Goal: Task Accomplishment & Management: Manage account settings

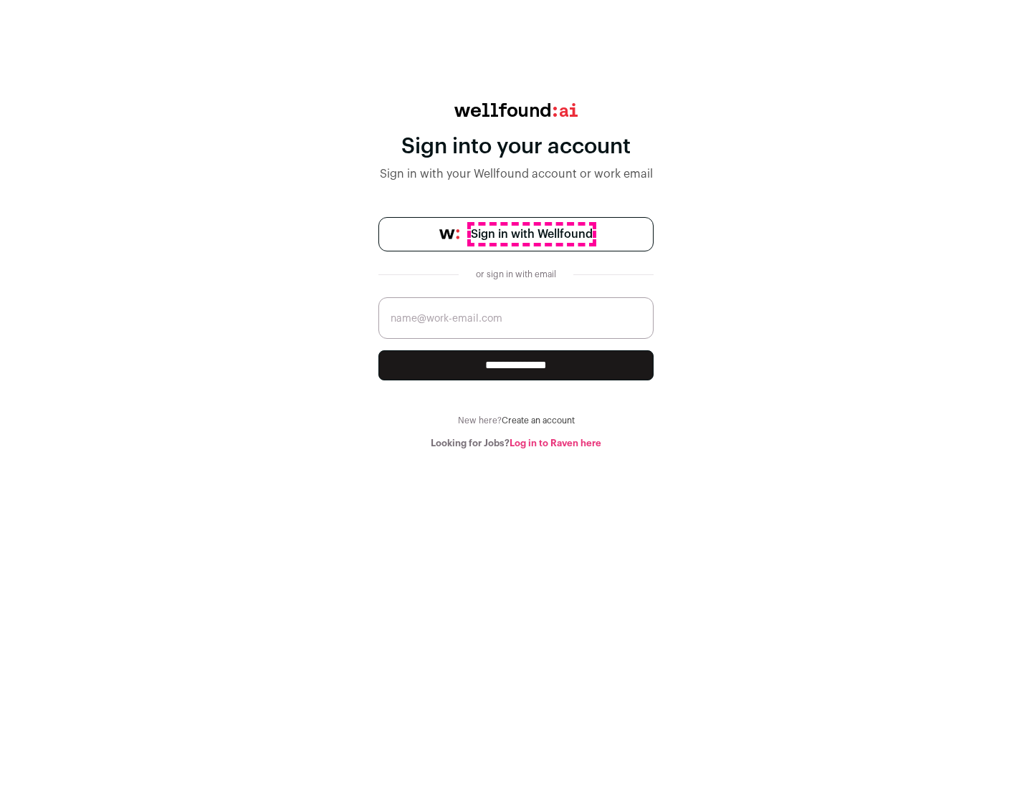
click at [531, 234] on span "Sign in with Wellfound" at bounding box center [532, 234] width 122 height 17
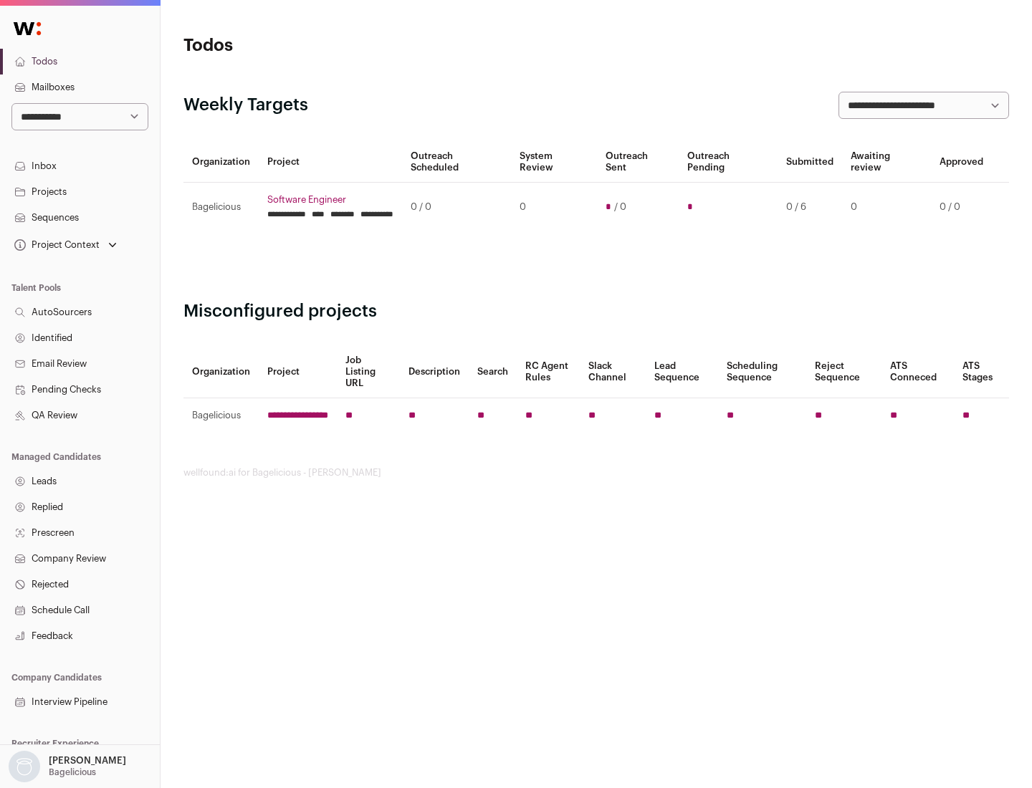
click at [80, 191] on link "Projects" at bounding box center [80, 192] width 160 height 26
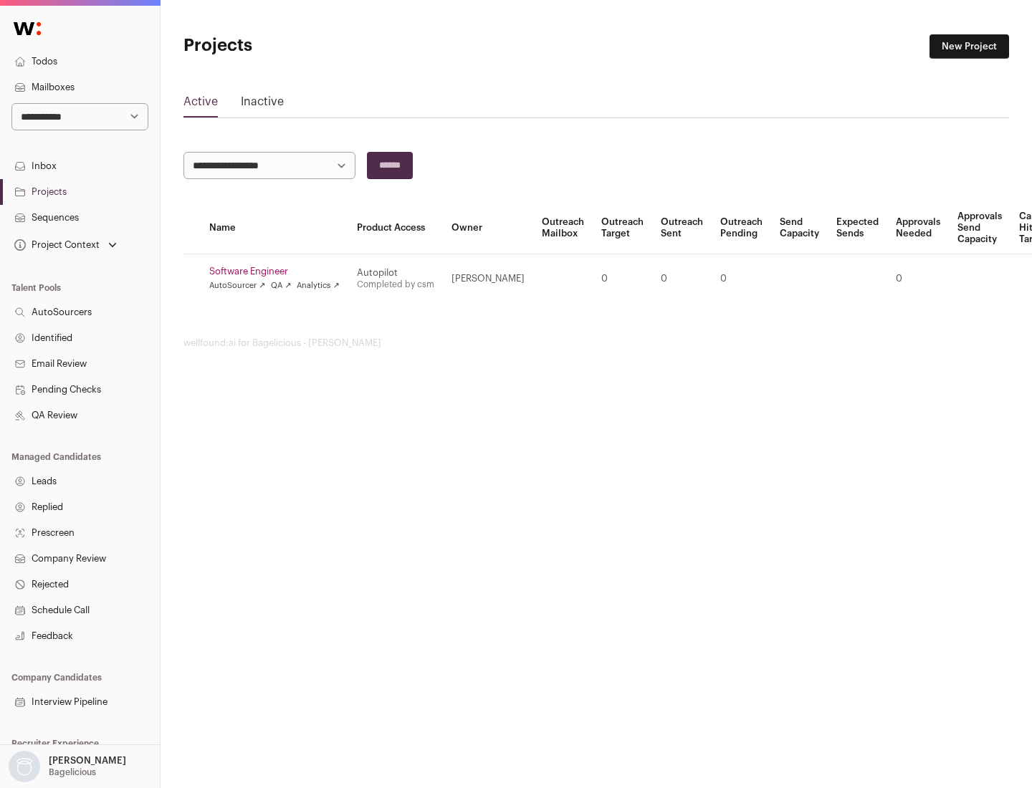
click at [279, 272] on link "Software Engineer" at bounding box center [274, 271] width 130 height 11
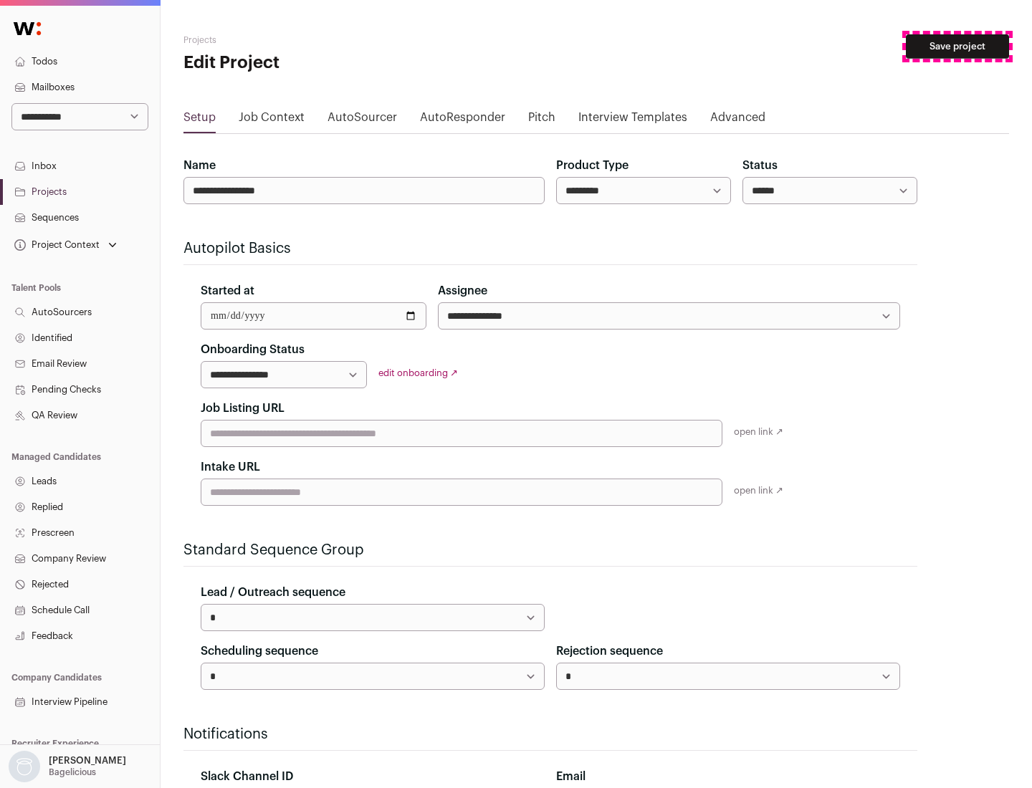
click at [957, 47] on button "Save project" at bounding box center [957, 46] width 103 height 24
